Goal: Information Seeking & Learning: Find specific fact

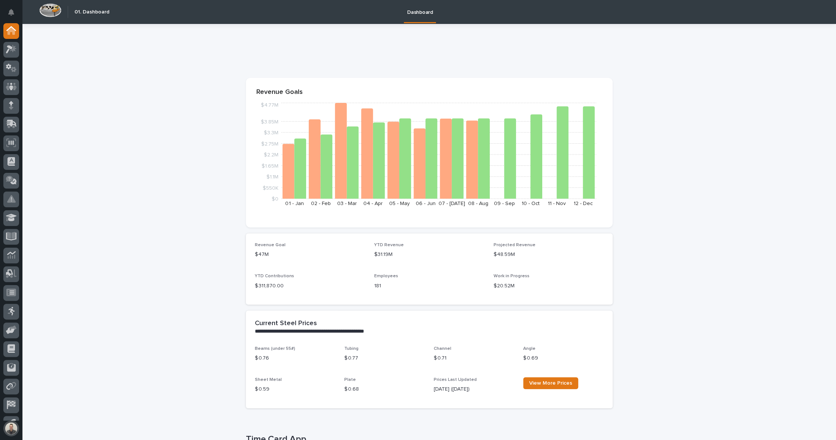
click at [11, 427] on button "button" at bounding box center [11, 428] width 16 height 16
click at [52, 387] on button "My Settings" at bounding box center [45, 393] width 83 height 13
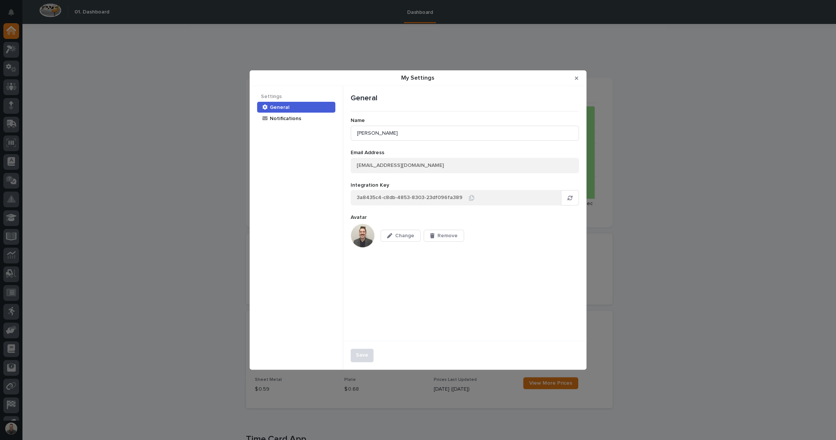
click at [371, 245] on img "My Settings" at bounding box center [362, 236] width 24 height 24
click at [414, 238] on span "Change" at bounding box center [404, 235] width 19 height 5
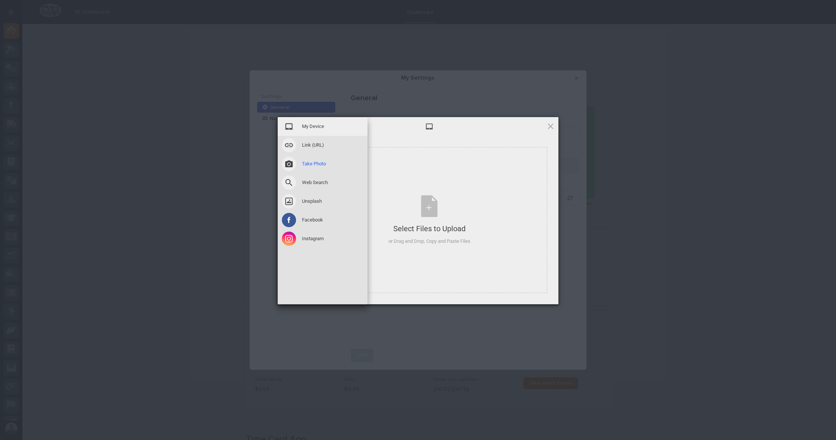
click at [288, 163] on span at bounding box center [289, 164] width 14 height 14
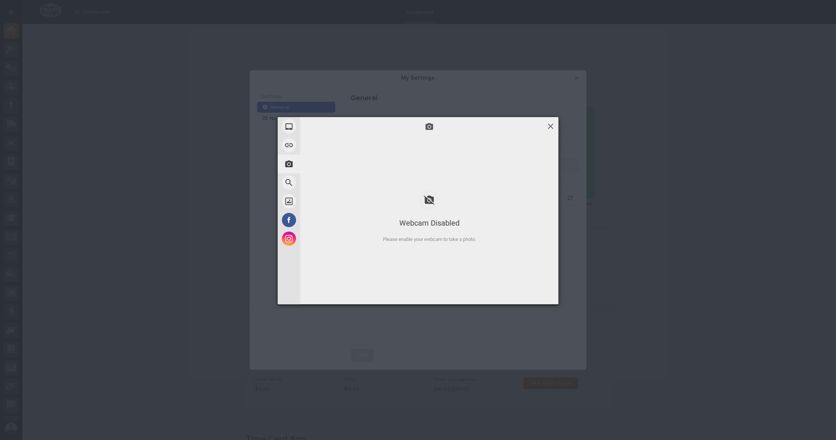
click at [552, 127] on span at bounding box center [550, 126] width 8 height 8
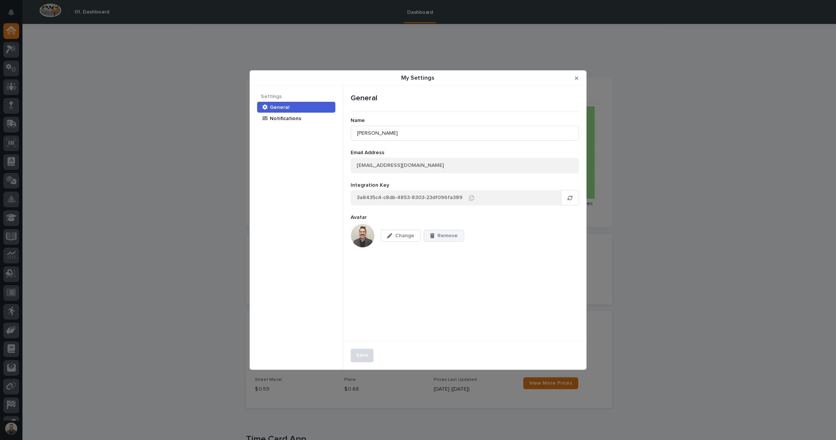
click at [457, 238] on span "Remove" at bounding box center [447, 235] width 20 height 5
click at [411, 238] on span "Upload" at bounding box center [402, 235] width 17 height 5
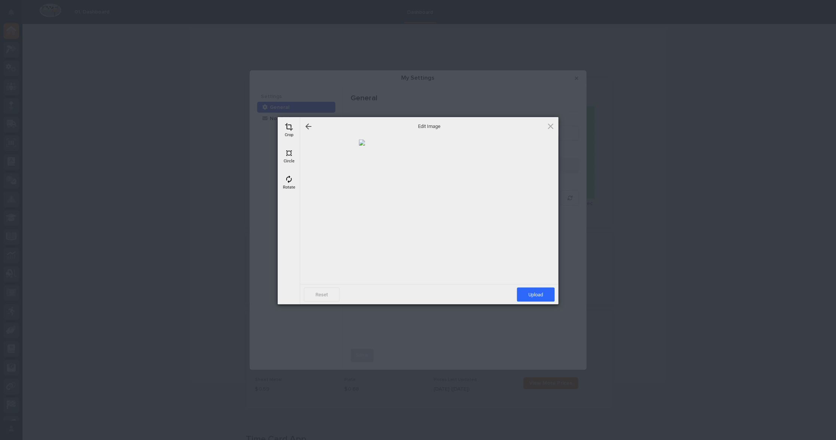
click at [443, 227] on div at bounding box center [429, 210] width 251 height 141
click at [541, 293] on span "Upload" at bounding box center [536, 294] width 38 height 14
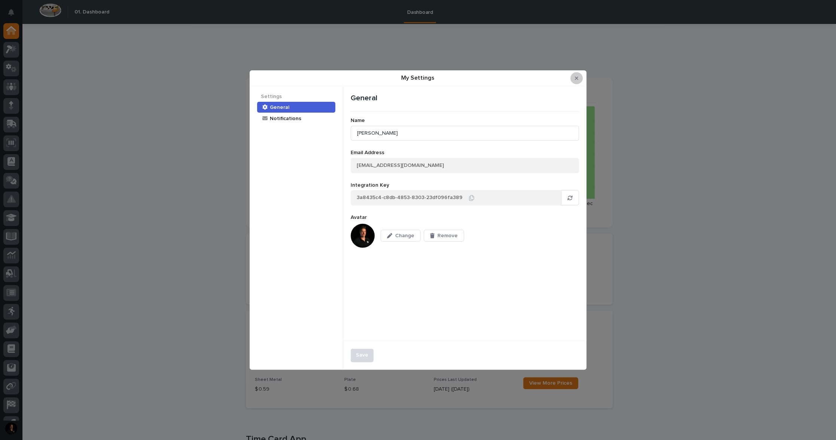
click at [576, 76] on icon "Close Modal" at bounding box center [576, 77] width 3 height 3
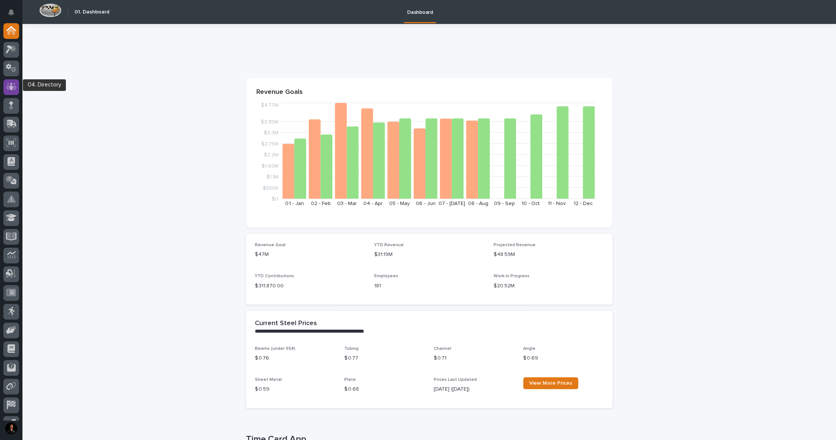
click at [9, 88] on icon at bounding box center [11, 86] width 4 height 7
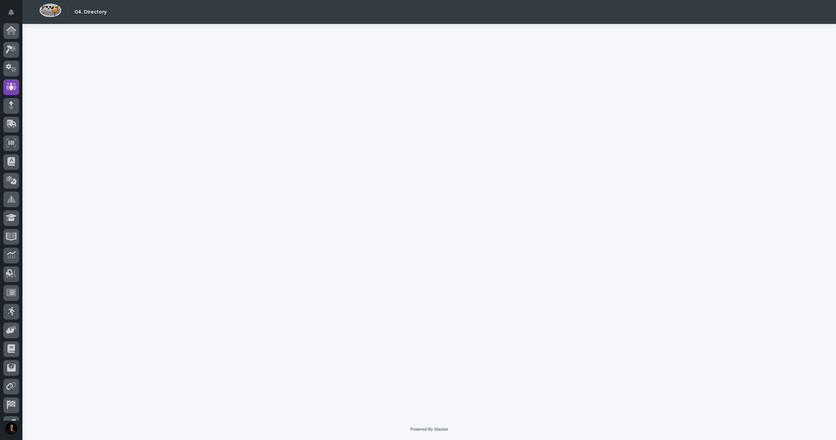
scroll to position [34, 0]
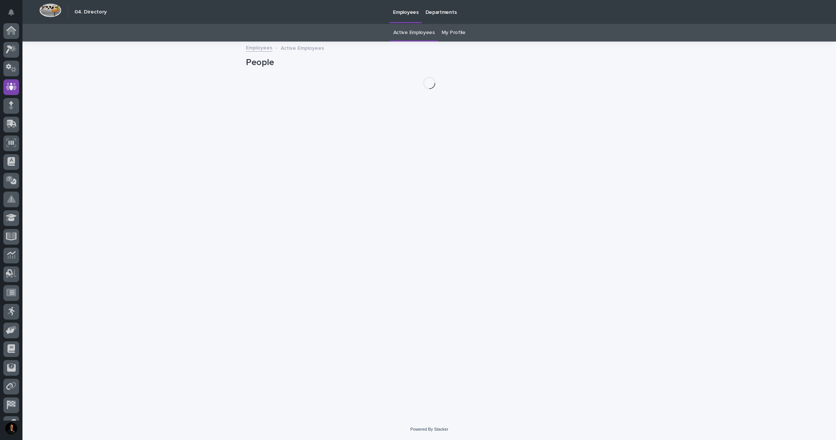
scroll to position [34, 0]
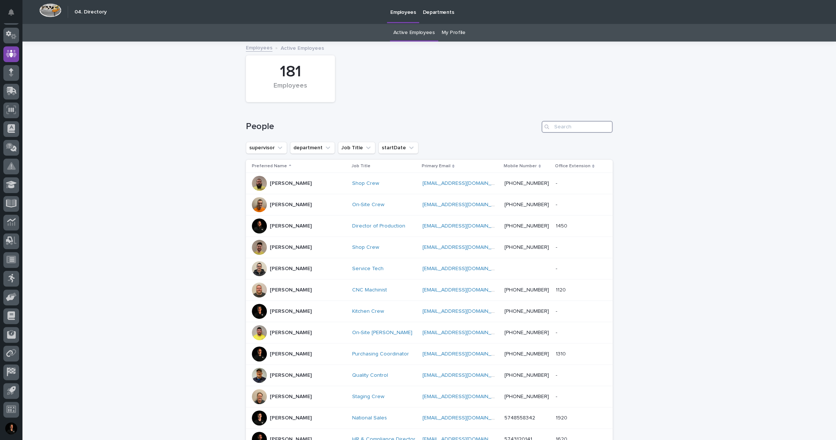
click at [585, 133] on input "Search" at bounding box center [576, 127] width 71 height 12
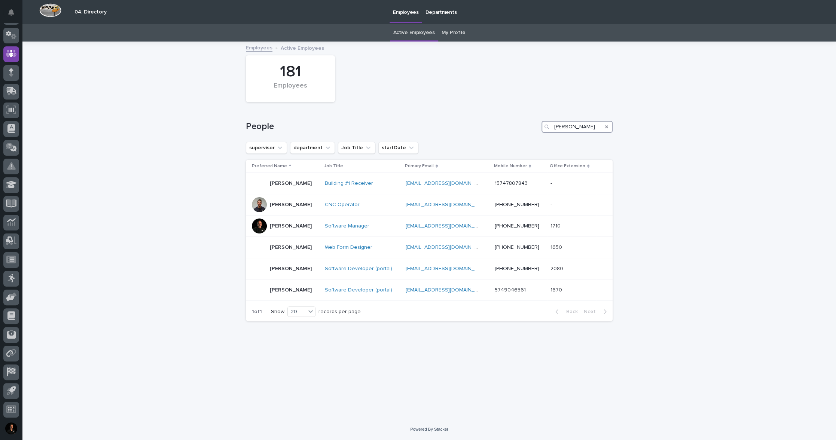
type input "jason"
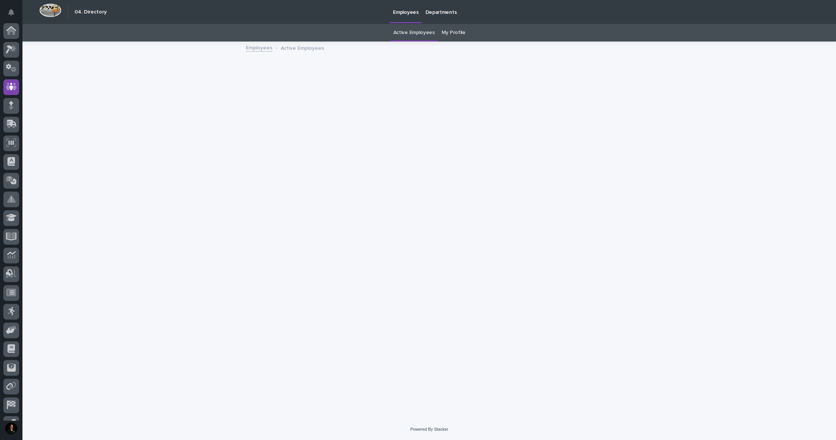
scroll to position [34, 0]
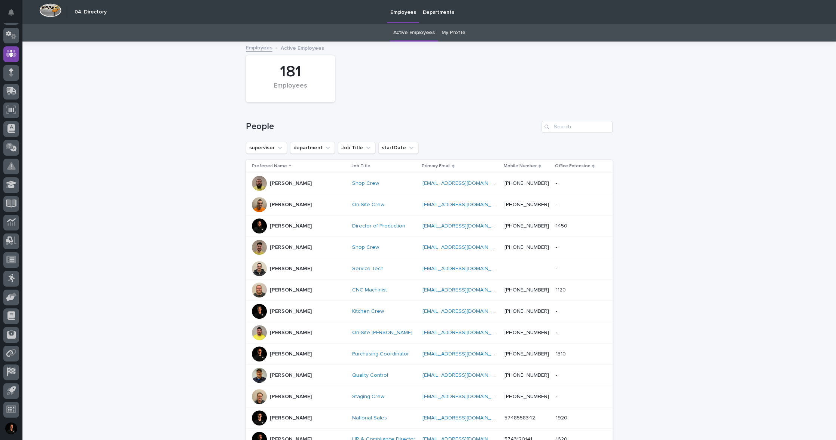
click at [124, 145] on div "Loading... Saving… Loading... Saving… 181 Employees People supervisor departmen…" at bounding box center [428, 354] width 813 height 624
drag, startPoint x: 567, startPoint y: 129, endPoint x: 570, endPoint y: 134, distance: 6.4
click at [569, 130] on input "Search" at bounding box center [576, 127] width 71 height 12
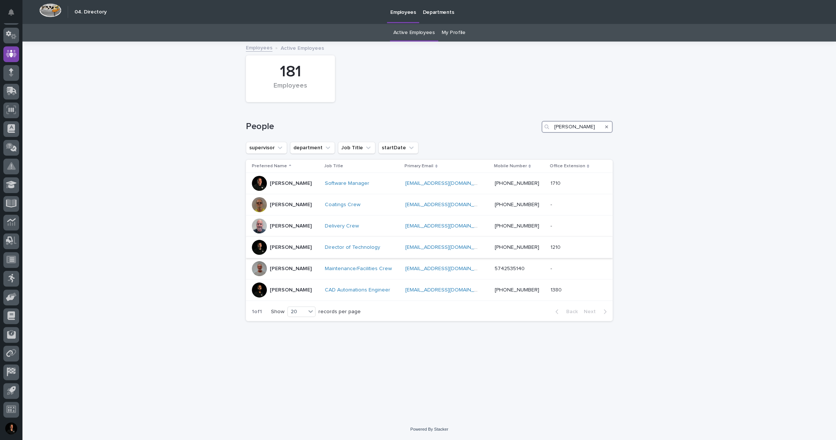
type input "jeff"
click at [278, 251] on p "[PERSON_NAME]" at bounding box center [291, 247] width 42 height 6
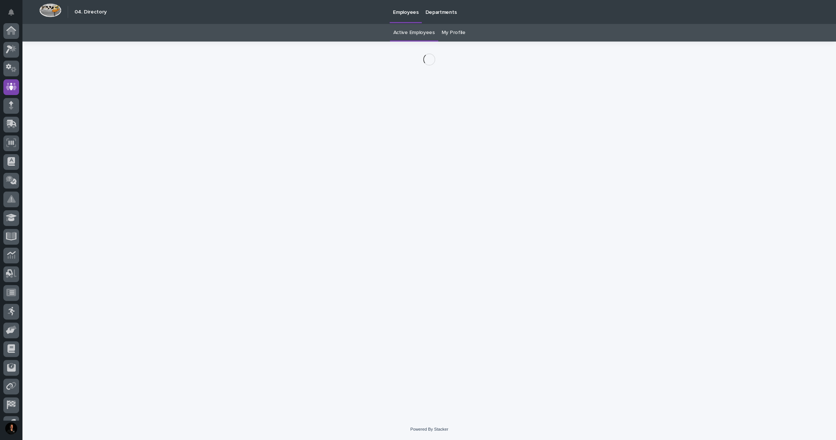
scroll to position [34, 0]
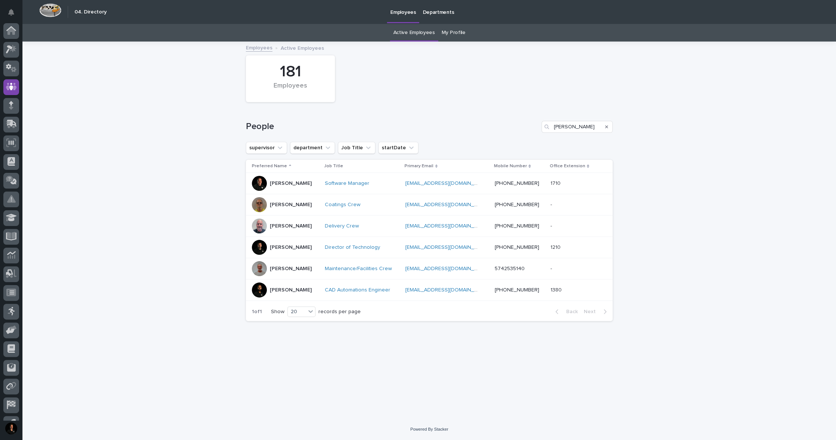
scroll to position [34, 0]
click at [89, 88] on div "Loading... Saving… Loading... Saving… 181 Employees People jeff supervisor depa…" at bounding box center [428, 230] width 813 height 376
type input "je"
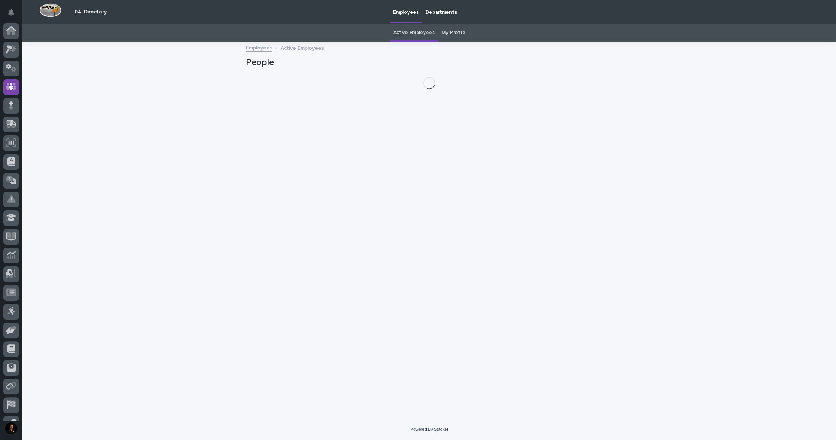
scroll to position [34, 0]
